Goal: Entertainment & Leisure: Consume media (video, audio)

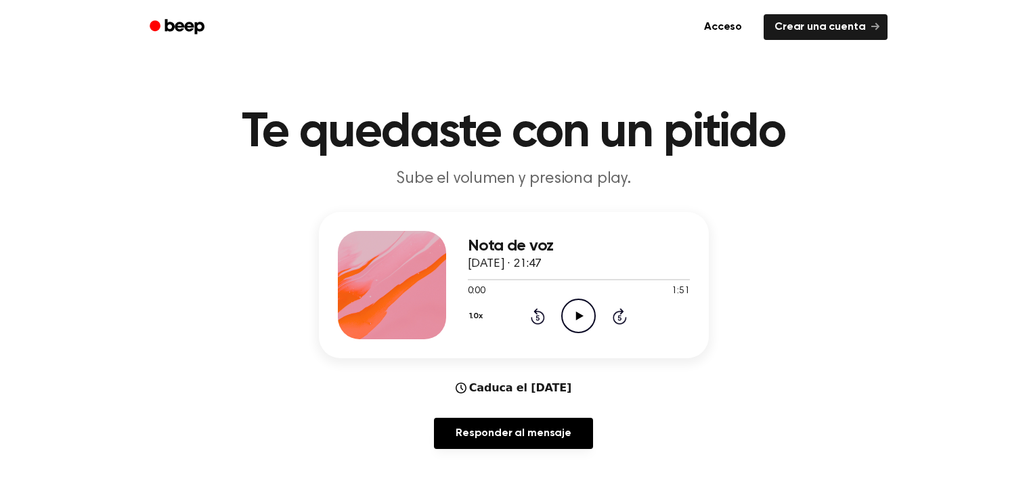
click at [575, 315] on icon "Play Audio" at bounding box center [578, 316] width 35 height 35
click at [575, 315] on icon "Pause Audio" at bounding box center [578, 316] width 35 height 35
click at [575, 315] on icon "Play Audio" at bounding box center [578, 316] width 35 height 35
click at [576, 315] on icon at bounding box center [578, 315] width 6 height 9
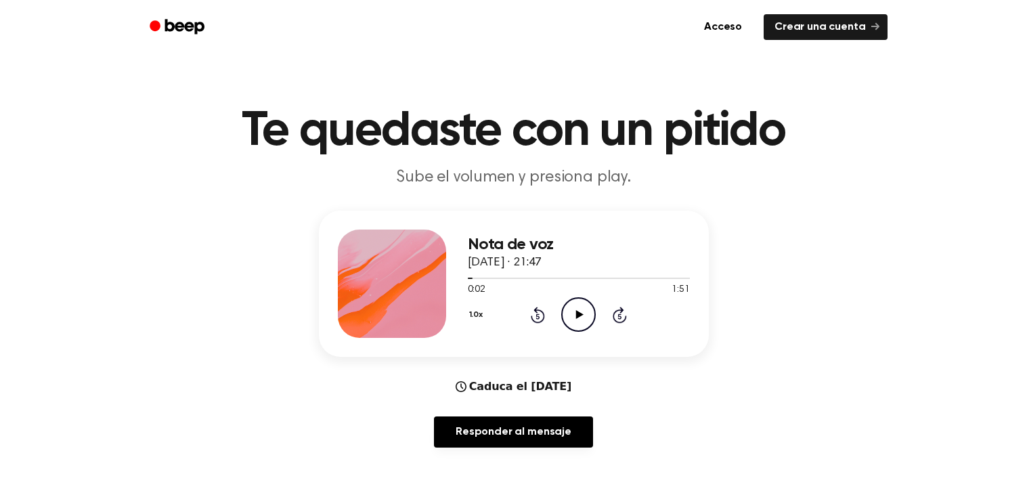
click at [537, 315] on icon at bounding box center [537, 315] width 3 height 5
click at [579, 314] on icon at bounding box center [579, 314] width 7 height 9
click at [535, 306] on icon "Rewind 5 seconds" at bounding box center [537, 315] width 15 height 18
click at [516, 327] on div "1.0x Rewind 5 seconds Pause Audio Skip 5 seconds" at bounding box center [579, 314] width 222 height 35
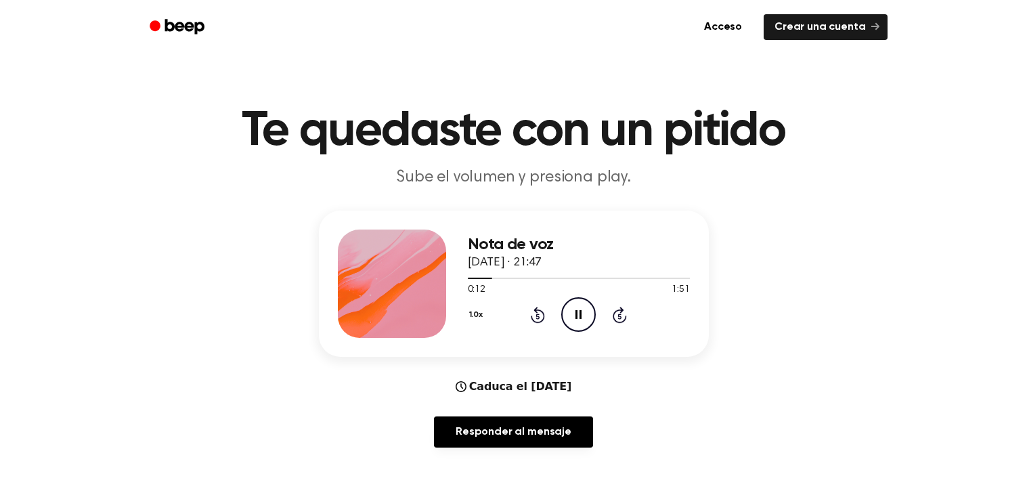
click at [537, 315] on icon at bounding box center [537, 315] width 3 height 5
click at [537, 317] on icon at bounding box center [537, 315] width 3 height 5
click at [537, 315] on icon at bounding box center [537, 315] width 3 height 5
click at [566, 309] on icon "Play Audio" at bounding box center [578, 314] width 35 height 35
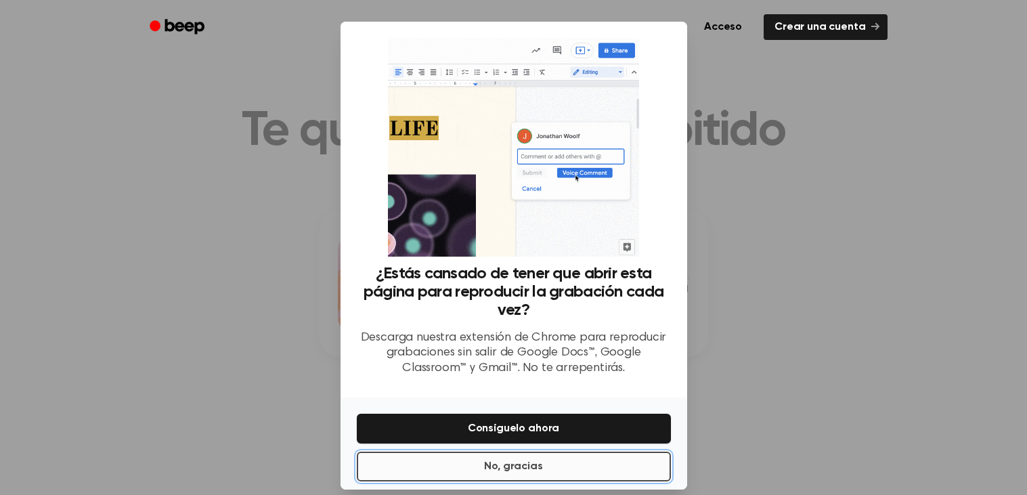
click at [599, 468] on button "No, gracias" at bounding box center [514, 467] width 314 height 30
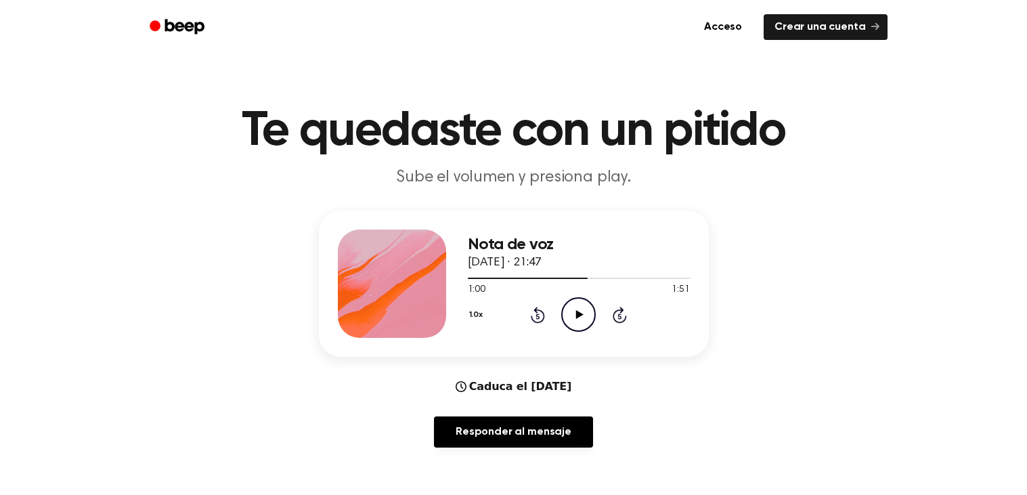
click at [585, 330] on icon "Play Audio" at bounding box center [578, 314] width 35 height 35
click at [575, 315] on icon "Play Audio" at bounding box center [578, 314] width 35 height 35
